Goal: Task Accomplishment & Management: Manage account settings

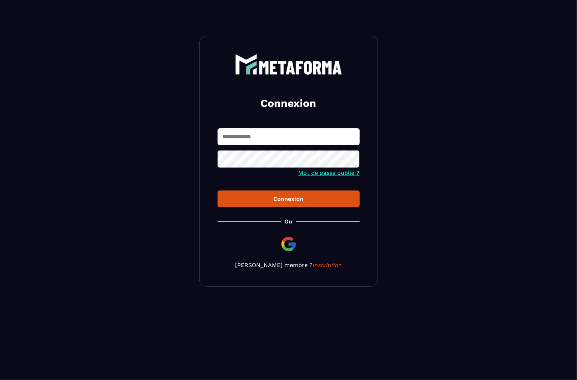
drag, startPoint x: 313, startPoint y: 116, endPoint x: 306, endPoint y: 128, distance: 13.9
click at [310, 116] on div "Connexion Mot de passe oublié ? Connexion [PERSON_NAME] membre ? Inscription" at bounding box center [288, 161] width 179 height 251
click at [301, 146] on form "Mot de passe oublié ? Connexion" at bounding box center [288, 167] width 142 height 79
click at [270, 127] on div "Connexion Mot de passe oublié ? Connexion [PERSON_NAME] membre ? Inscription" at bounding box center [288, 161] width 179 height 251
click at [274, 130] on div "Connexion Mot de passe oublié ? Connexion [PERSON_NAME] membre ? Inscription" at bounding box center [288, 161] width 179 height 251
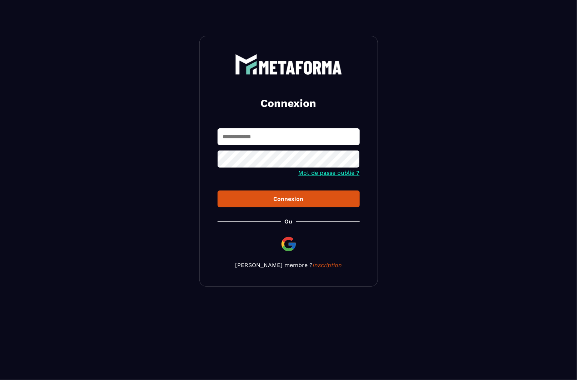
click at [278, 135] on input "text" at bounding box center [288, 136] width 142 height 17
paste input "**********"
type input "**********"
click at [217, 190] on button "Connexion" at bounding box center [288, 198] width 142 height 17
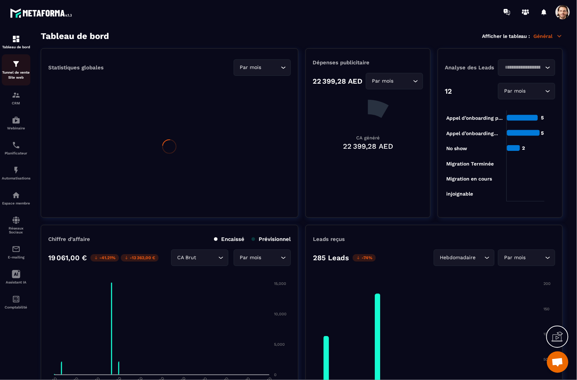
click at [9, 75] on p "Tunnel de vente Site web" at bounding box center [16, 75] width 29 height 10
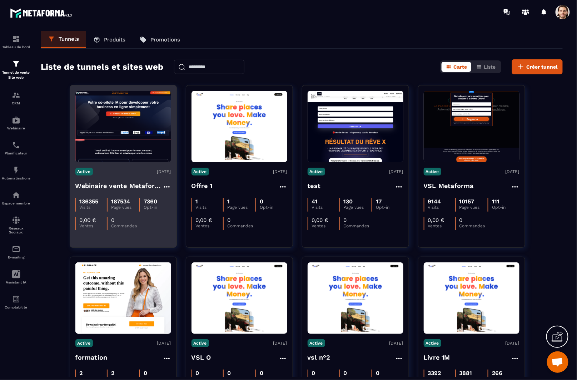
click at [136, 142] on img at bounding box center [123, 126] width 96 height 71
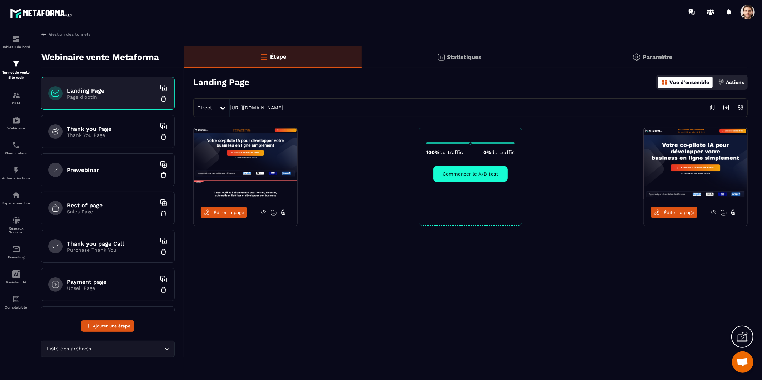
click at [576, 107] on img at bounding box center [726, 108] width 14 height 14
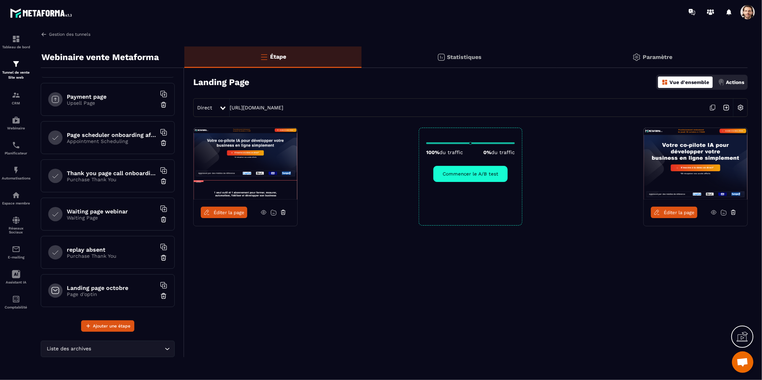
click at [66, 36] on link "Gestion des tunnels" at bounding box center [66, 34] width 50 height 6
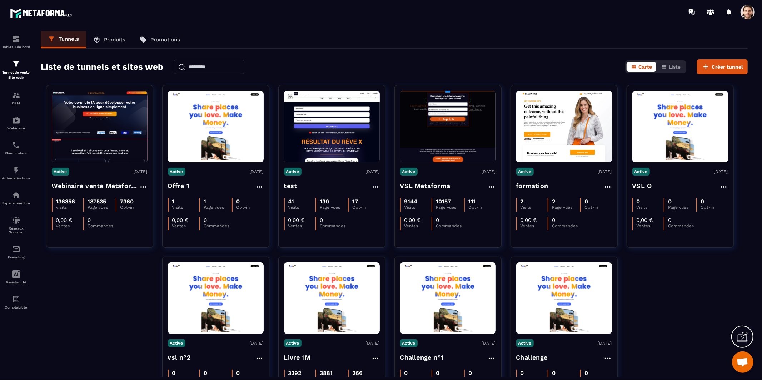
click at [576, 13] on span at bounding box center [747, 12] width 14 height 14
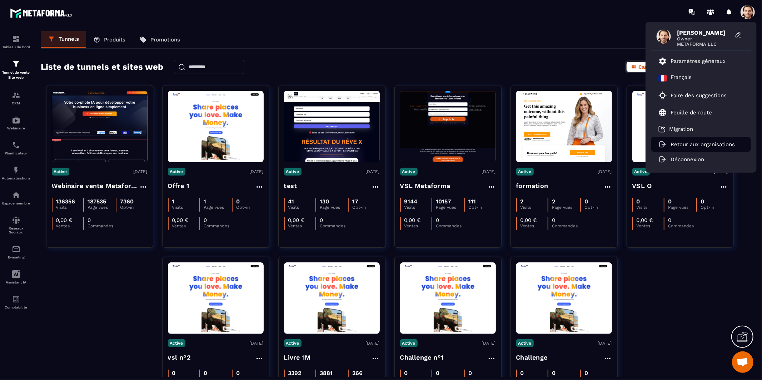
click at [576, 147] on li "Retour aux organisations" at bounding box center [701, 144] width 100 height 15
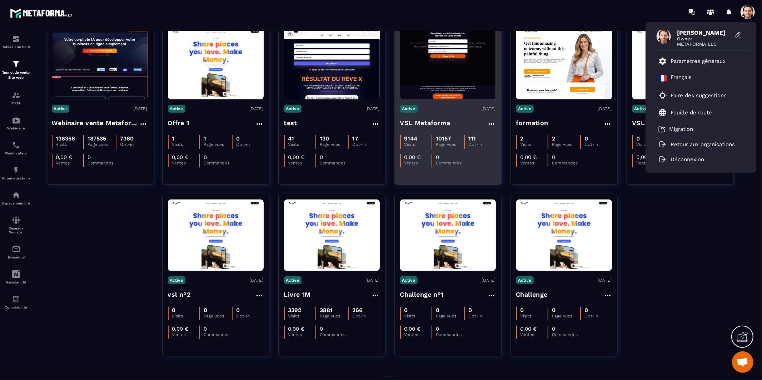
scroll to position [82, 0]
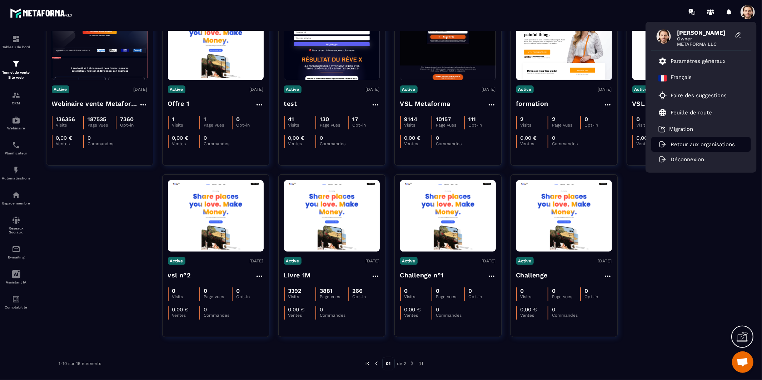
click at [576, 146] on p "Retour aux organisations" at bounding box center [702, 144] width 64 height 6
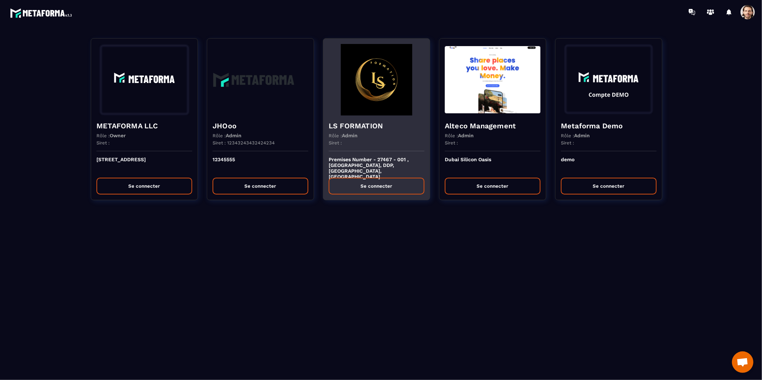
click at [367, 186] on button "Se connecter" at bounding box center [376, 185] width 96 height 17
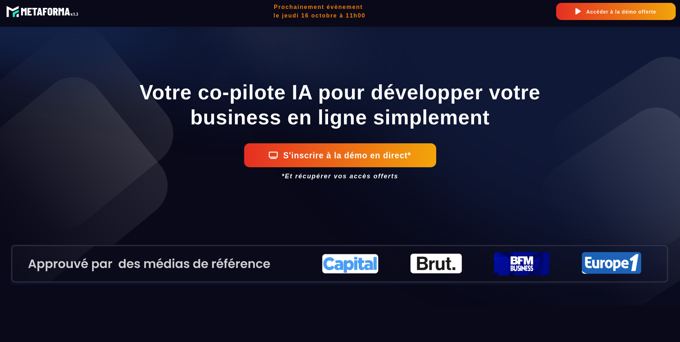
click at [338, 160] on button "S'inscrire à la démo en direct*" at bounding box center [340, 155] width 192 height 24
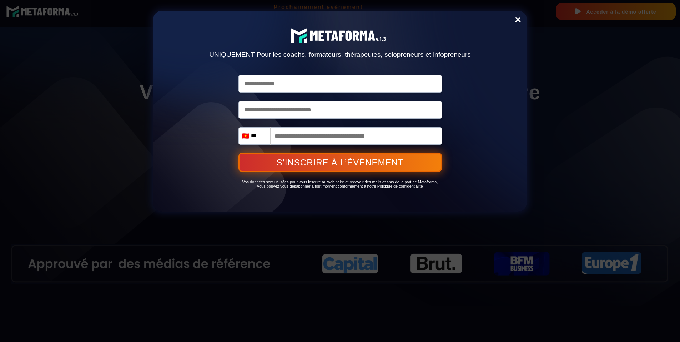
drag, startPoint x: 515, startPoint y: 23, endPoint x: 519, endPoint y: 36, distance: 14.1
click at [519, 24] on link "Close" at bounding box center [518, 20] width 14 height 16
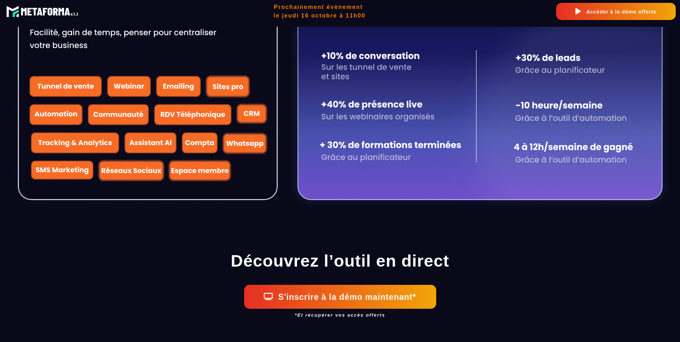
scroll to position [662, 0]
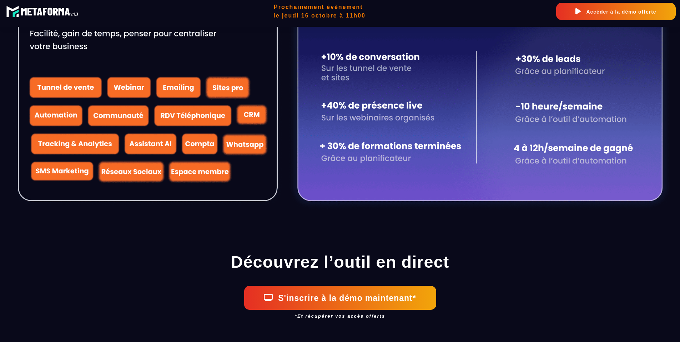
click at [306, 304] on button "S'inscrire à la démo maintenant*" at bounding box center [340, 298] width 192 height 24
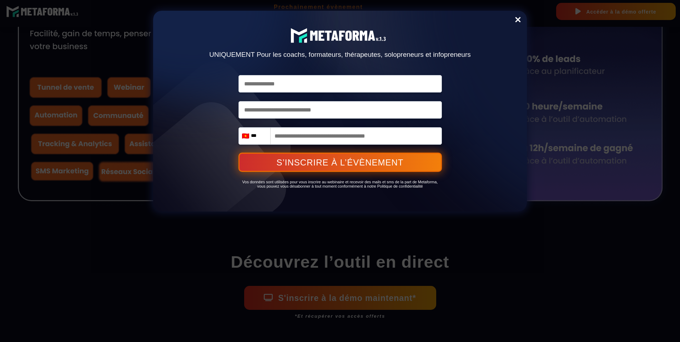
click at [354, 265] on div "Delete UNIQUEMENT Pour les coachs, formateurs, thérapeutes, solopreneurs et inf…" at bounding box center [340, 171] width 680 height 342
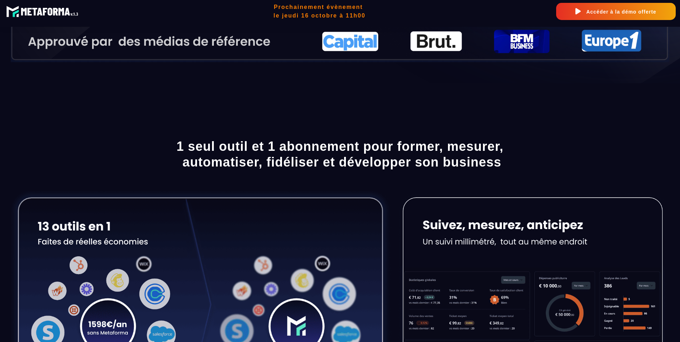
scroll to position [0, 0]
